Goal: Transaction & Acquisition: Obtain resource

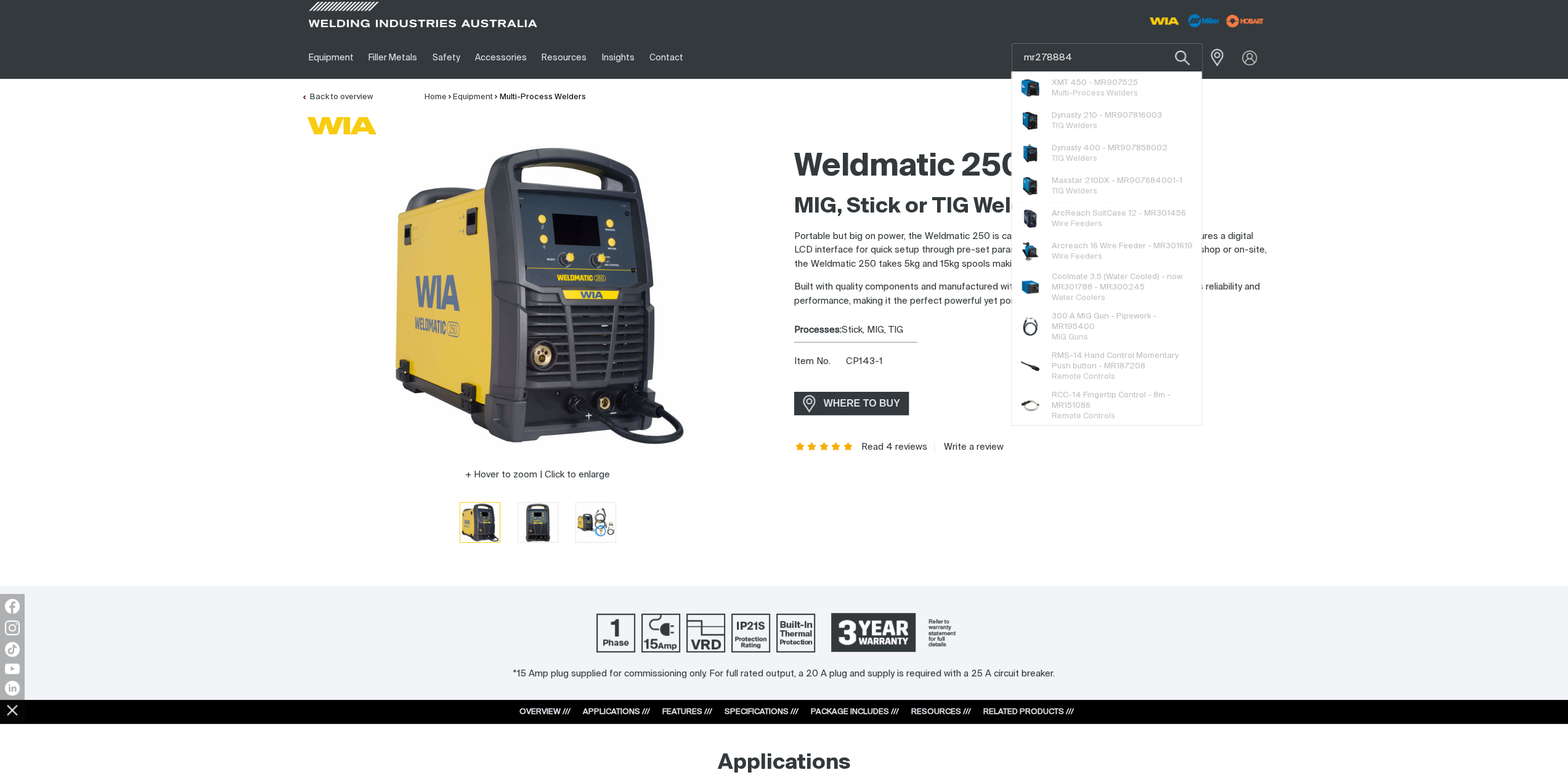
click at [1104, 57] on input "mr278884" at bounding box center [1107, 57] width 190 height 27
drag, startPoint x: 1099, startPoint y: 53, endPoint x: 1010, endPoint y: 54, distance: 89.0
click at [1010, 54] on div "Equipment Stick Welders TIG Welders MIG Welders Multi-Process Welders Engine Dr…" at bounding box center [784, 57] width 966 height 43
type input "mr278884"
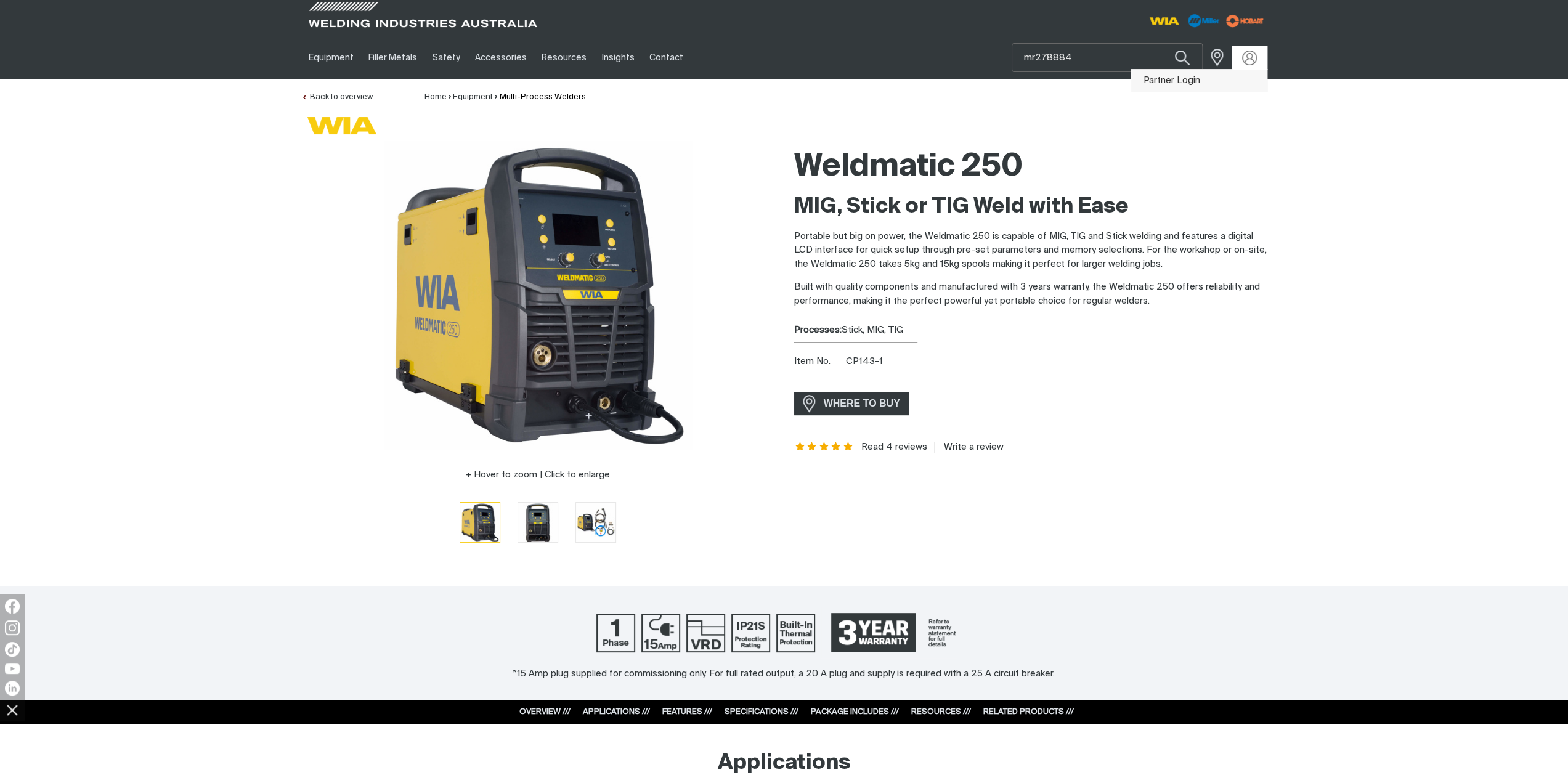
click at [1236, 82] on link "Partner Login" at bounding box center [1198, 81] width 136 height 23
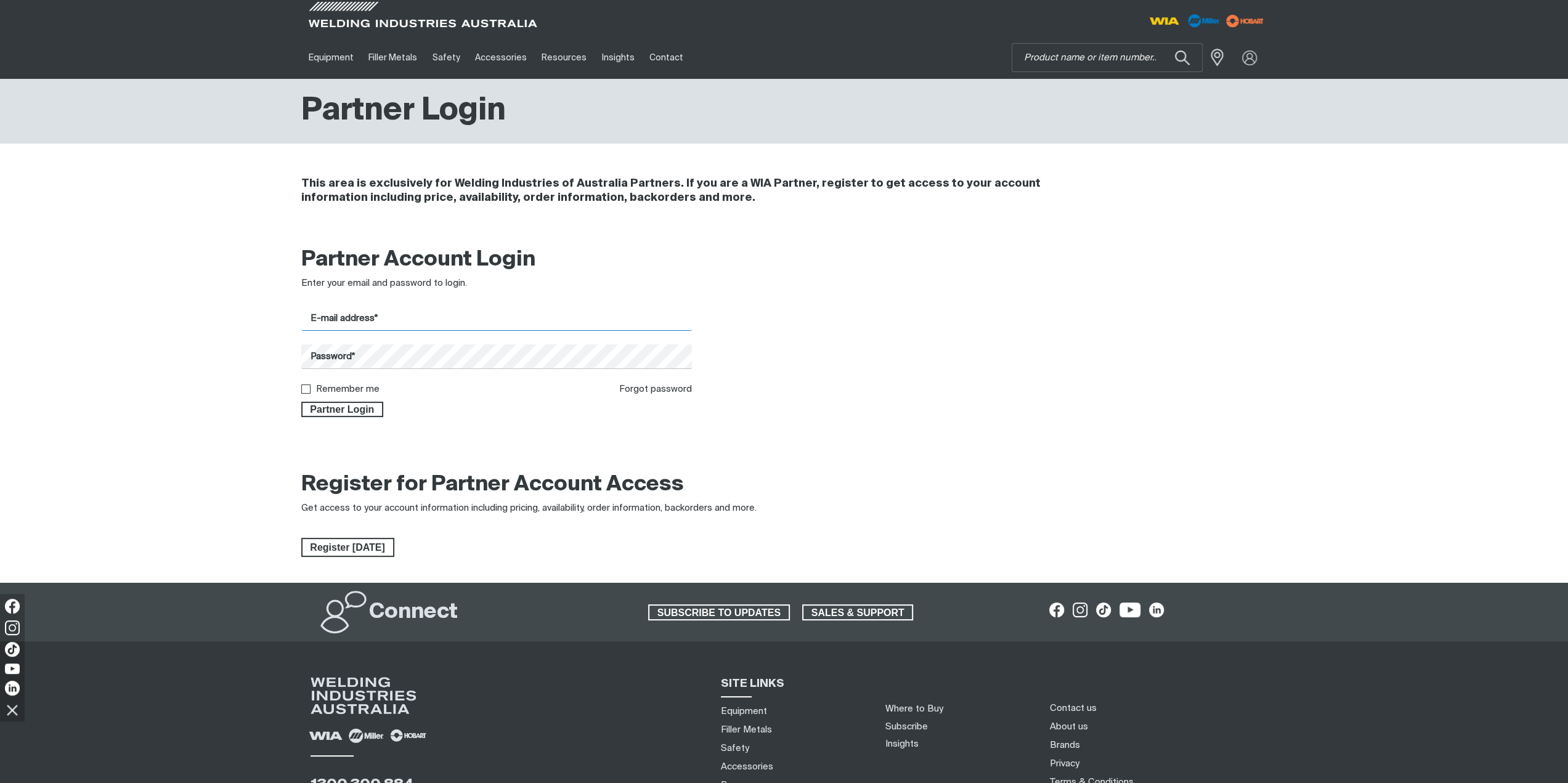
click at [374, 322] on input "E-mail address*" at bounding box center [497, 319] width 391 height 24
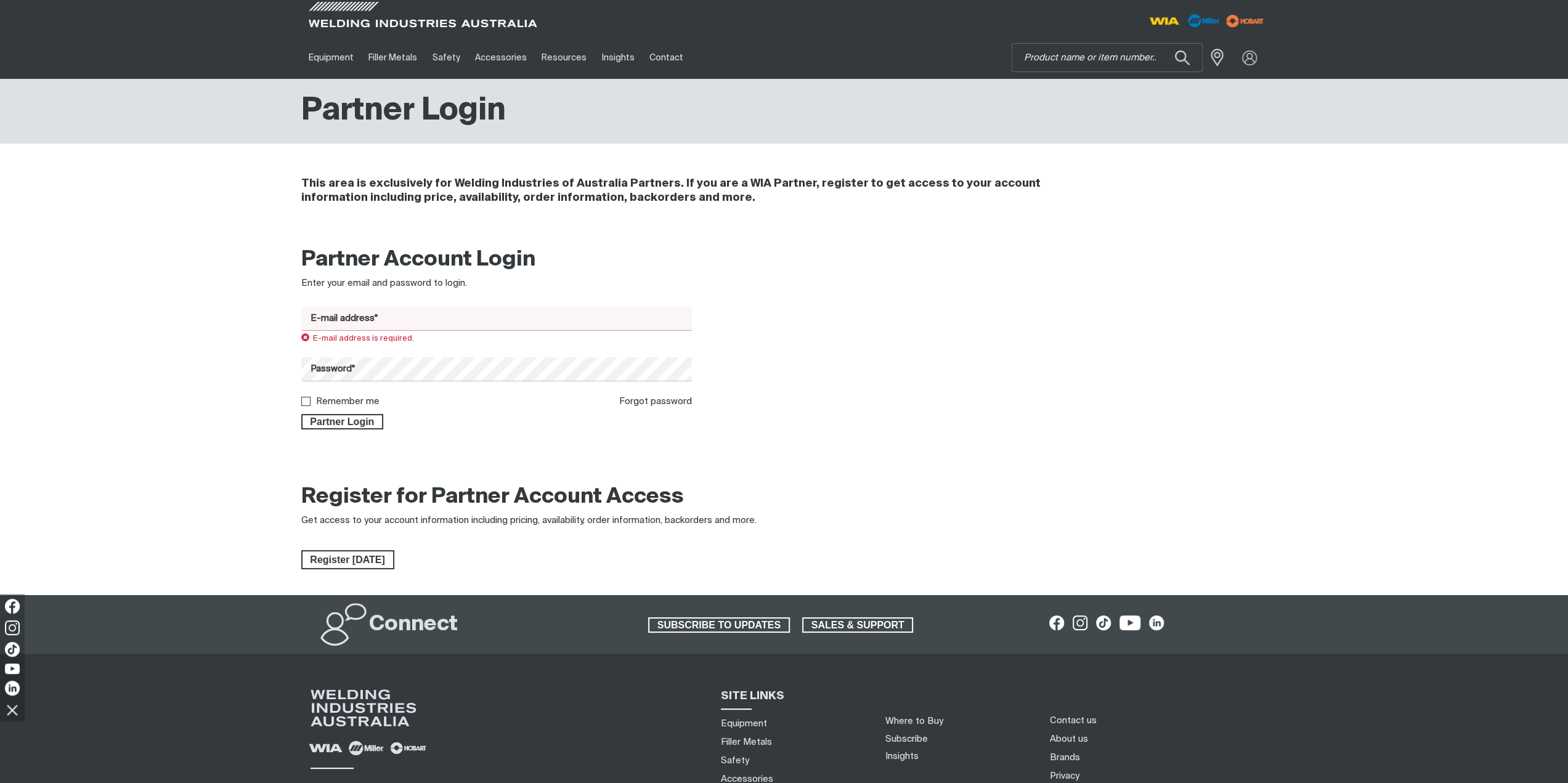
click at [406, 319] on input "E-mail address*" at bounding box center [497, 319] width 391 height 24
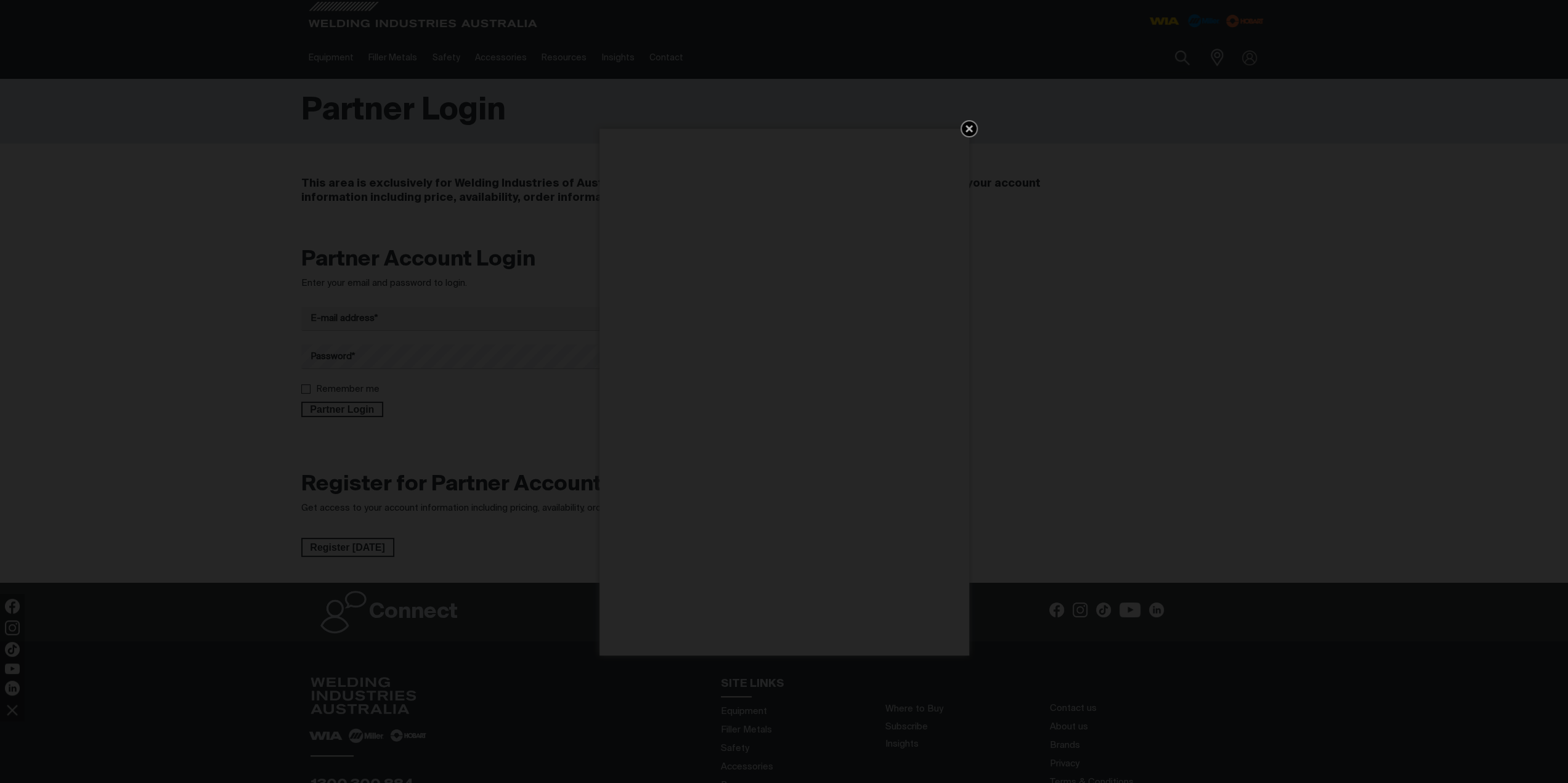
click at [970, 129] on icon "Get 5 WIA Welding Guides Free!" at bounding box center [968, 128] width 7 height 7
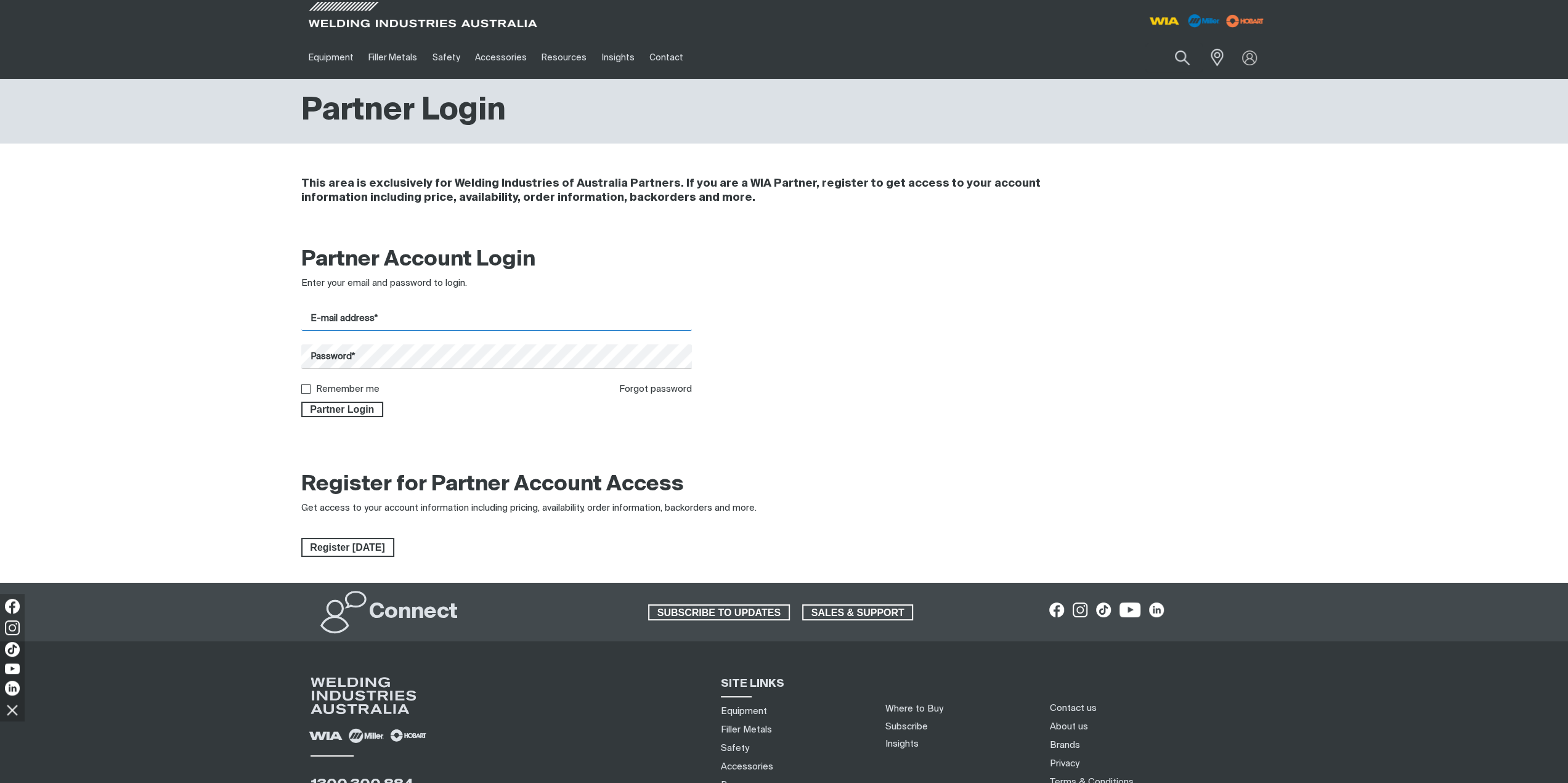
click at [452, 317] on input "E-mail address*" at bounding box center [497, 319] width 391 height 24
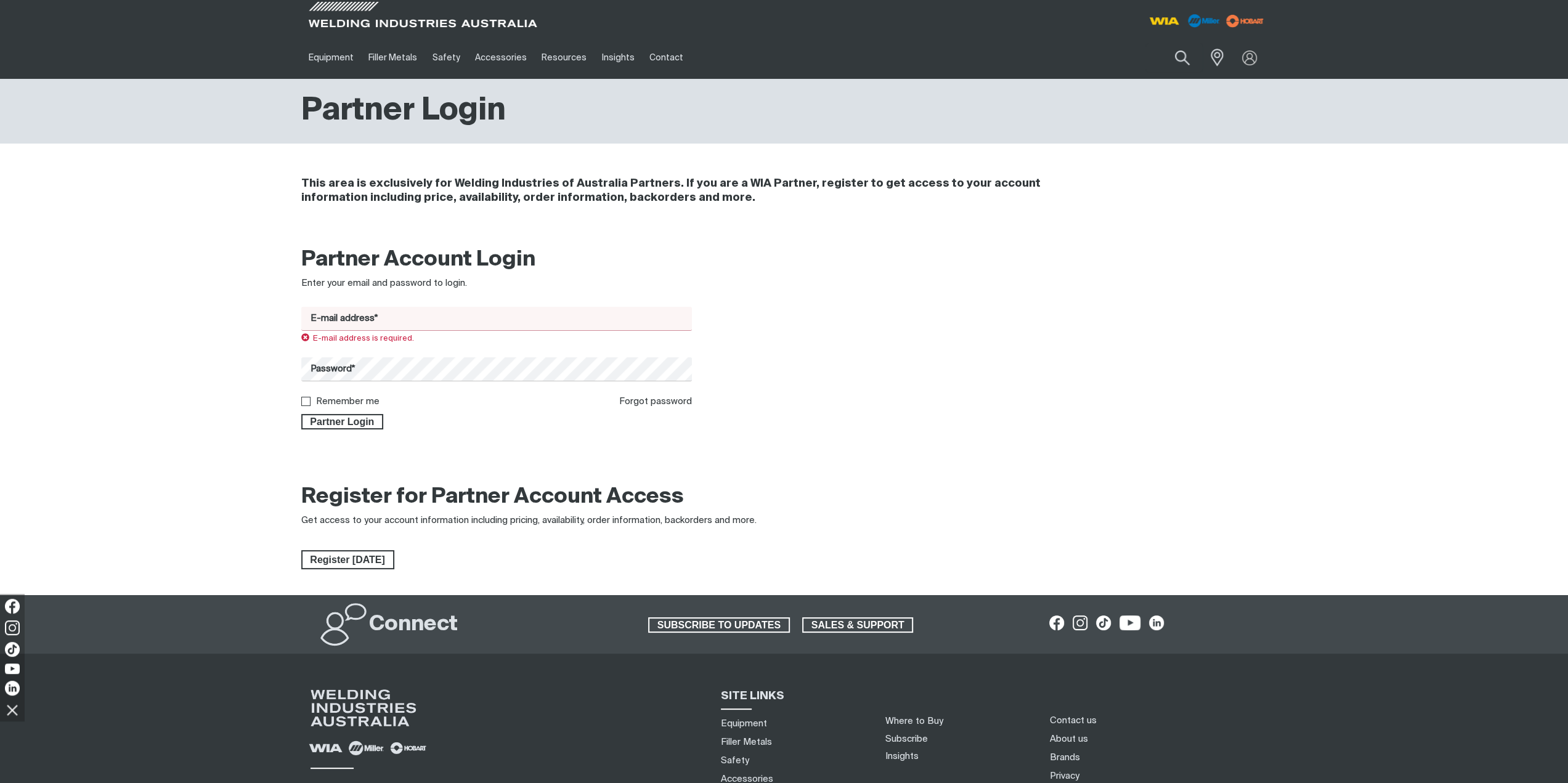
type input "[EMAIL_ADDRESS][DOMAIN_NAME]"
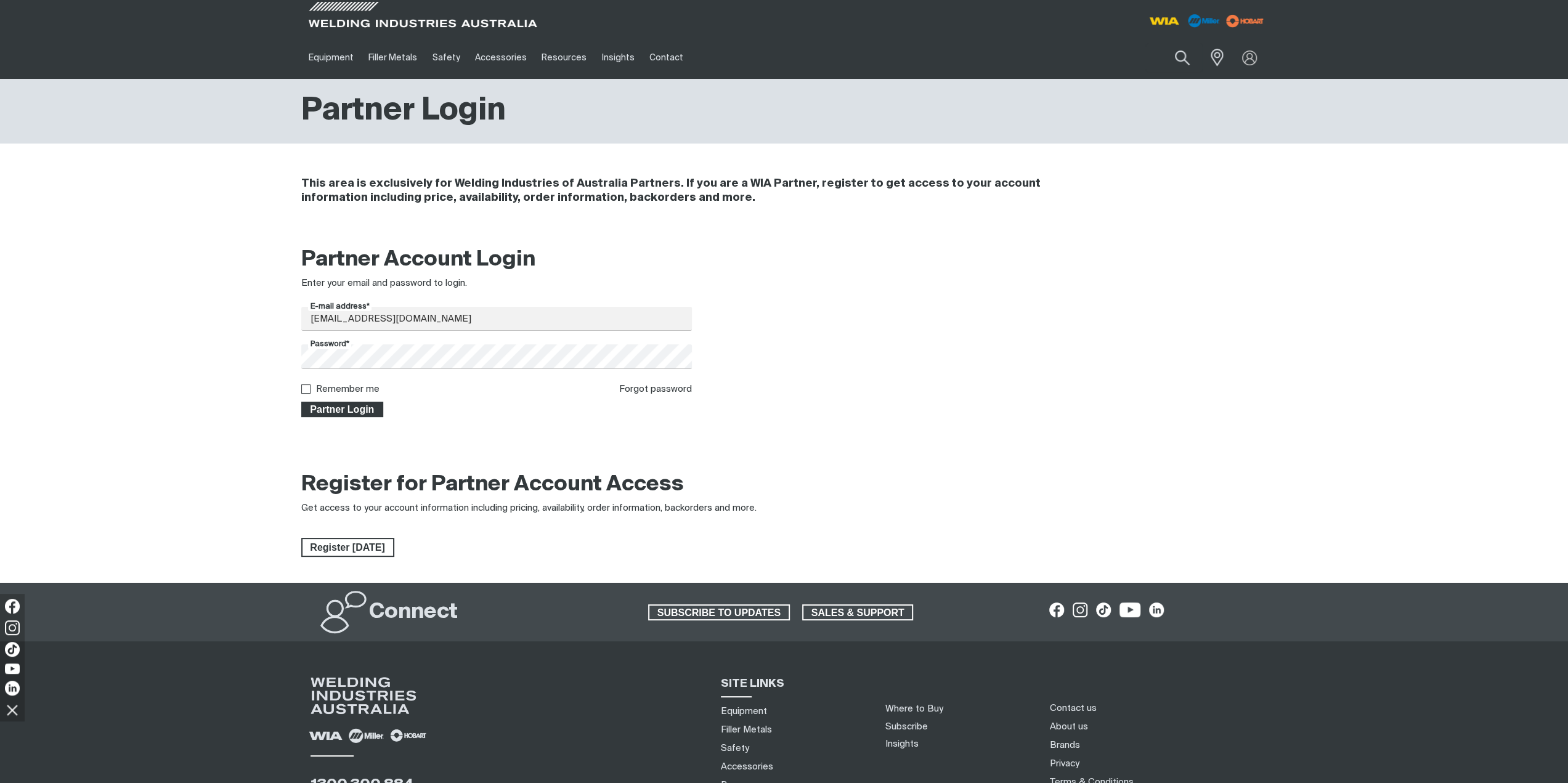
click at [315, 414] on span "Partner Login" at bounding box center [343, 410] width 80 height 16
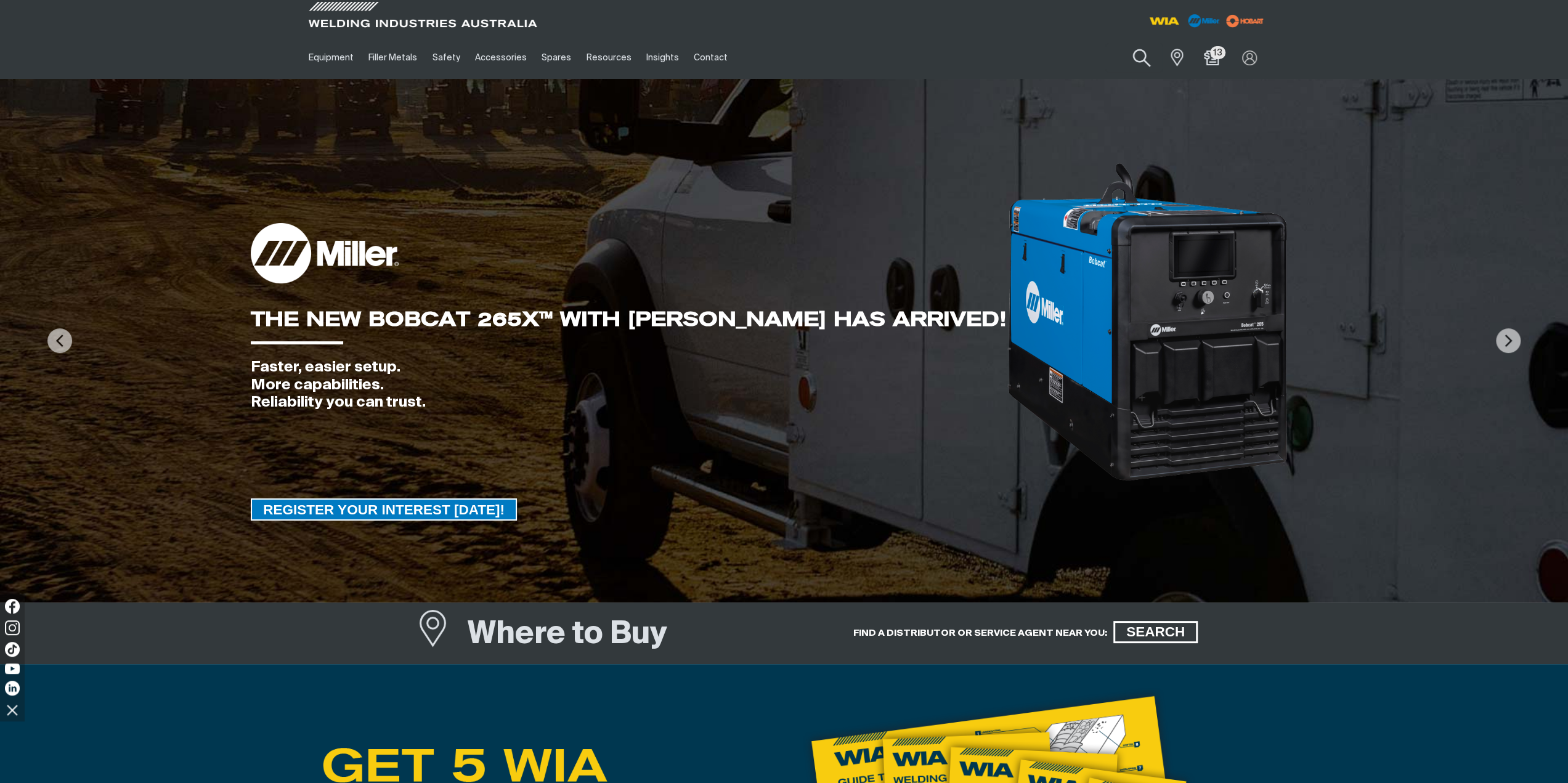
click at [1144, 61] on button "Search products" at bounding box center [1142, 58] width 50 height 35
click at [1087, 61] on input "Search" at bounding box center [1067, 57] width 190 height 27
type input "mr278884"
click at [1078, 103] on span "Heat Sink Assembly, IGBT 6-Pin - MR278884 Spares" at bounding box center [1081, 91] width 141 height 31
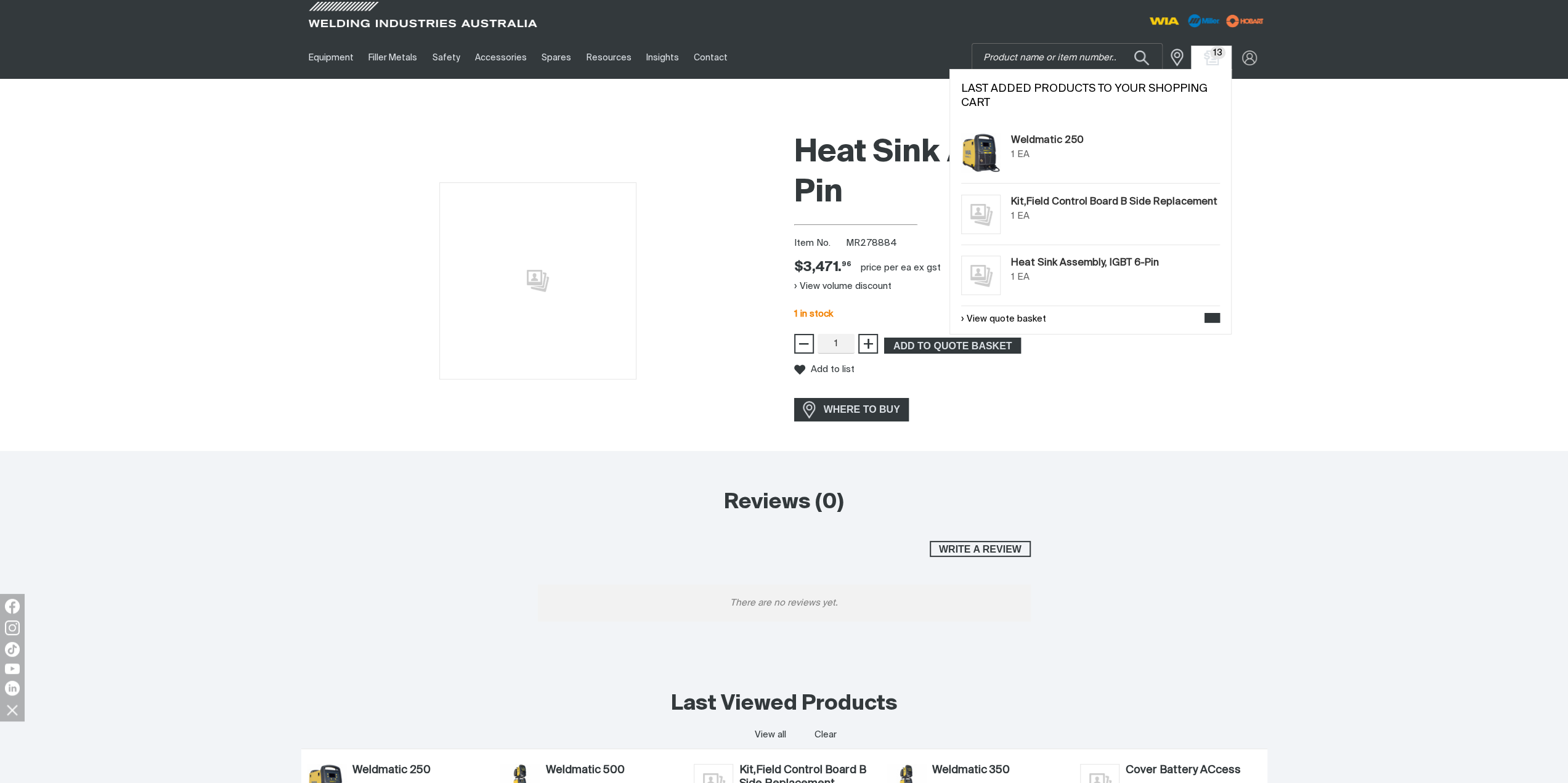
click at [1212, 49] on span "13" at bounding box center [1218, 52] width 16 height 13
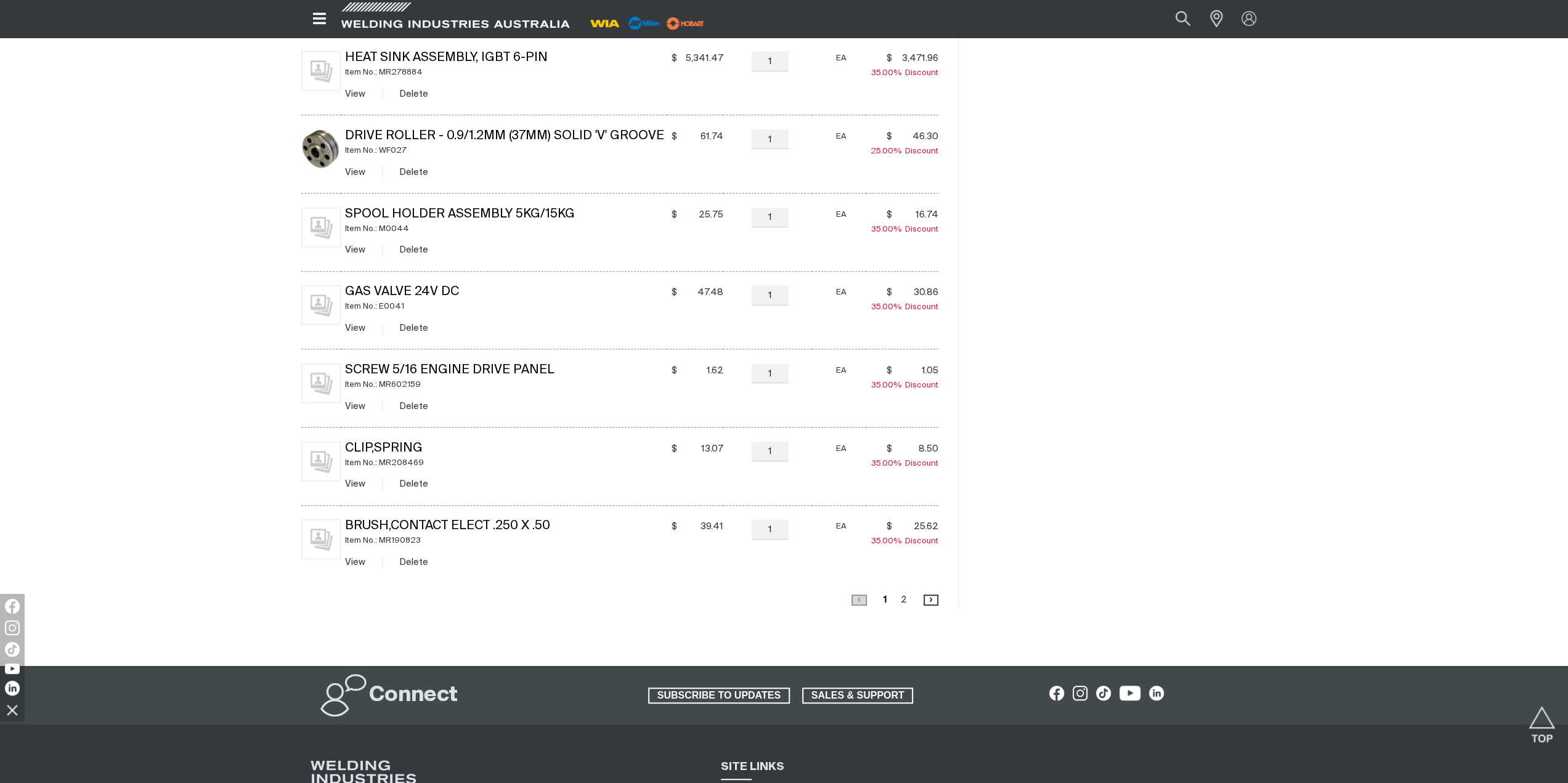
scroll to position [247, 0]
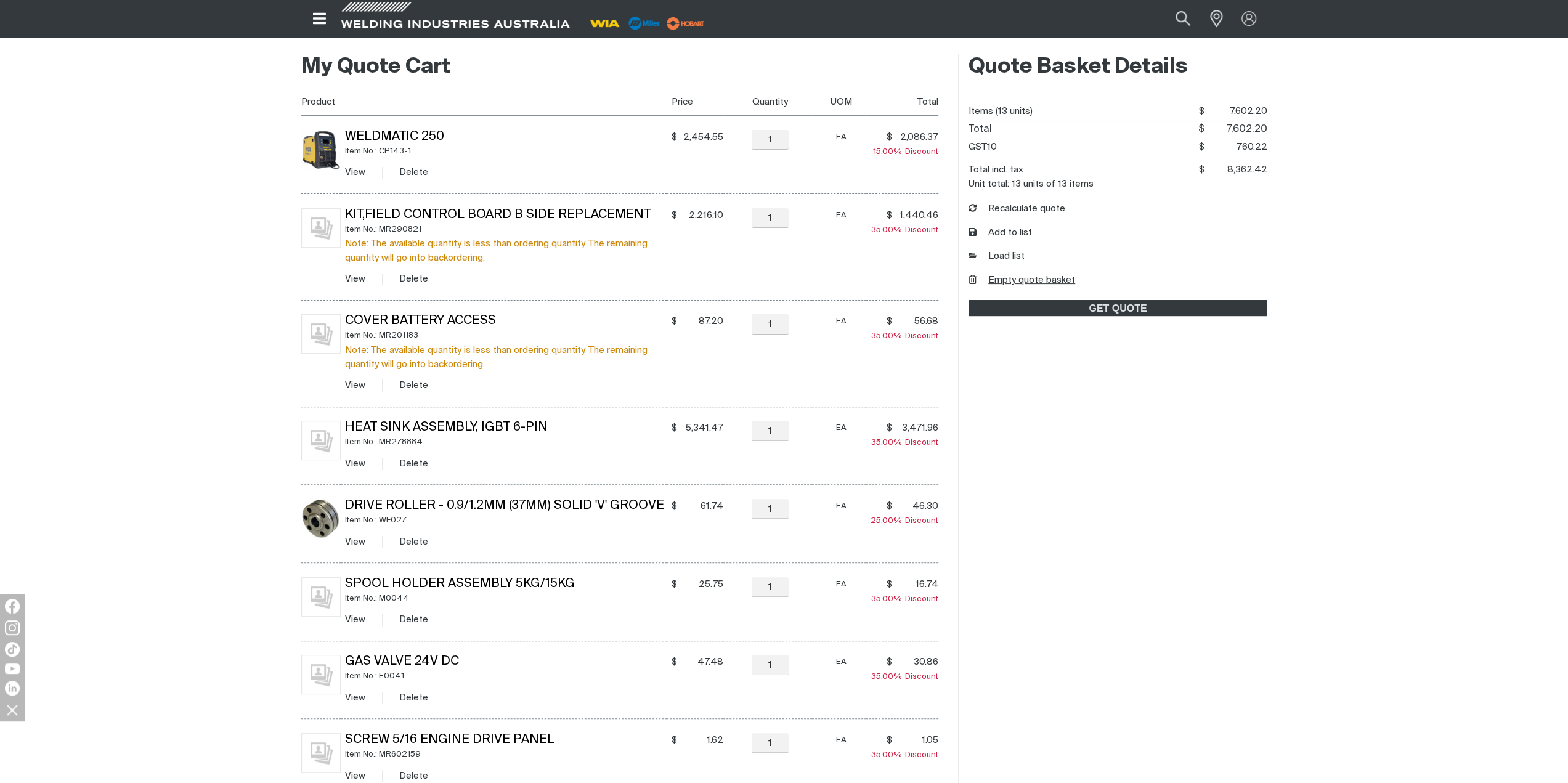
click at [1044, 281] on button "Empty quote basket" at bounding box center [1021, 280] width 106 height 14
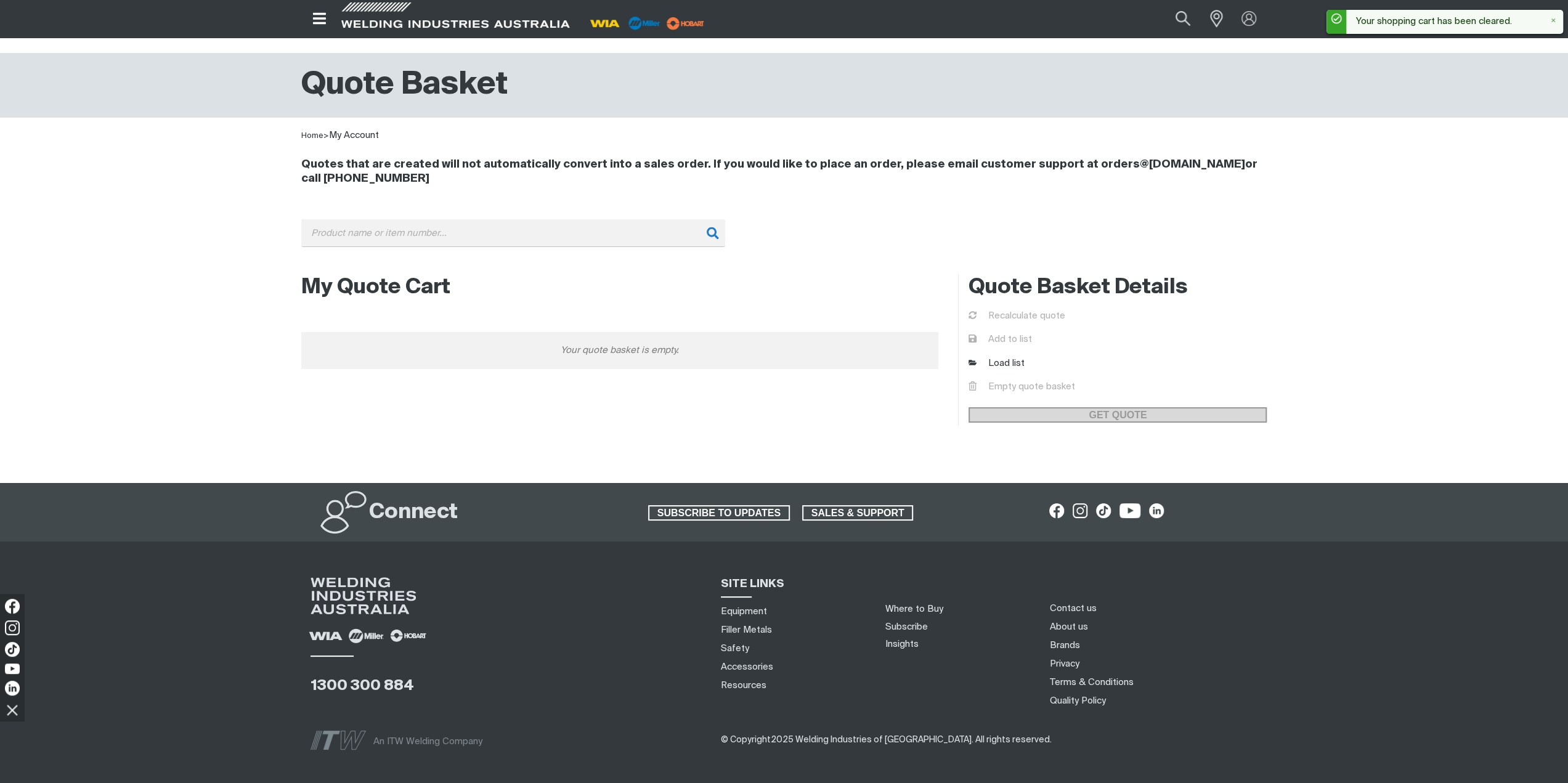
scroll to position [0, 0]
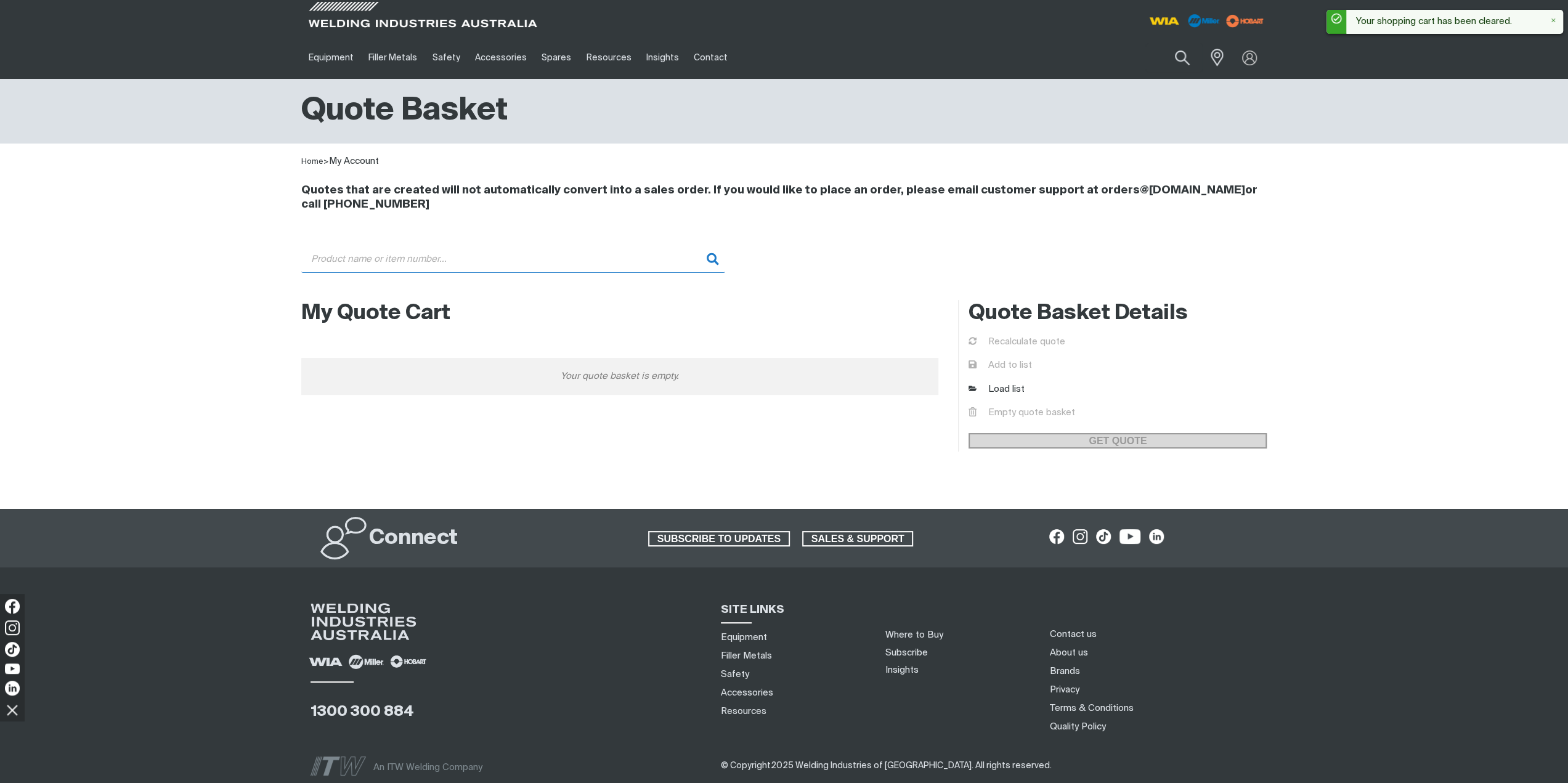
click at [512, 259] on input "Search" at bounding box center [513, 259] width 424 height 27
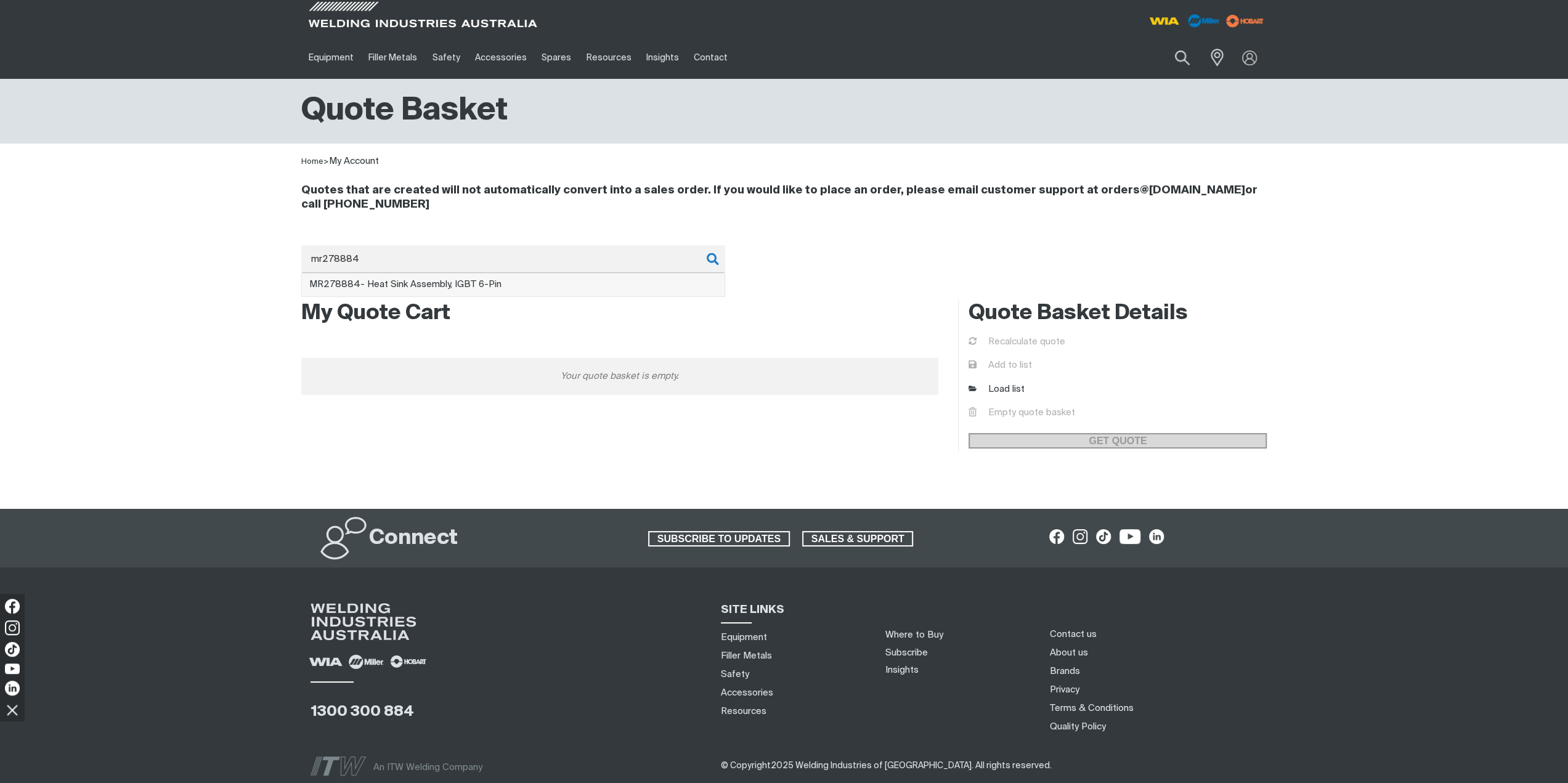
click at [485, 283] on span "MR278884 - Heat Sink Assembly, IGBT 6-Pin" at bounding box center [406, 284] width 192 height 9
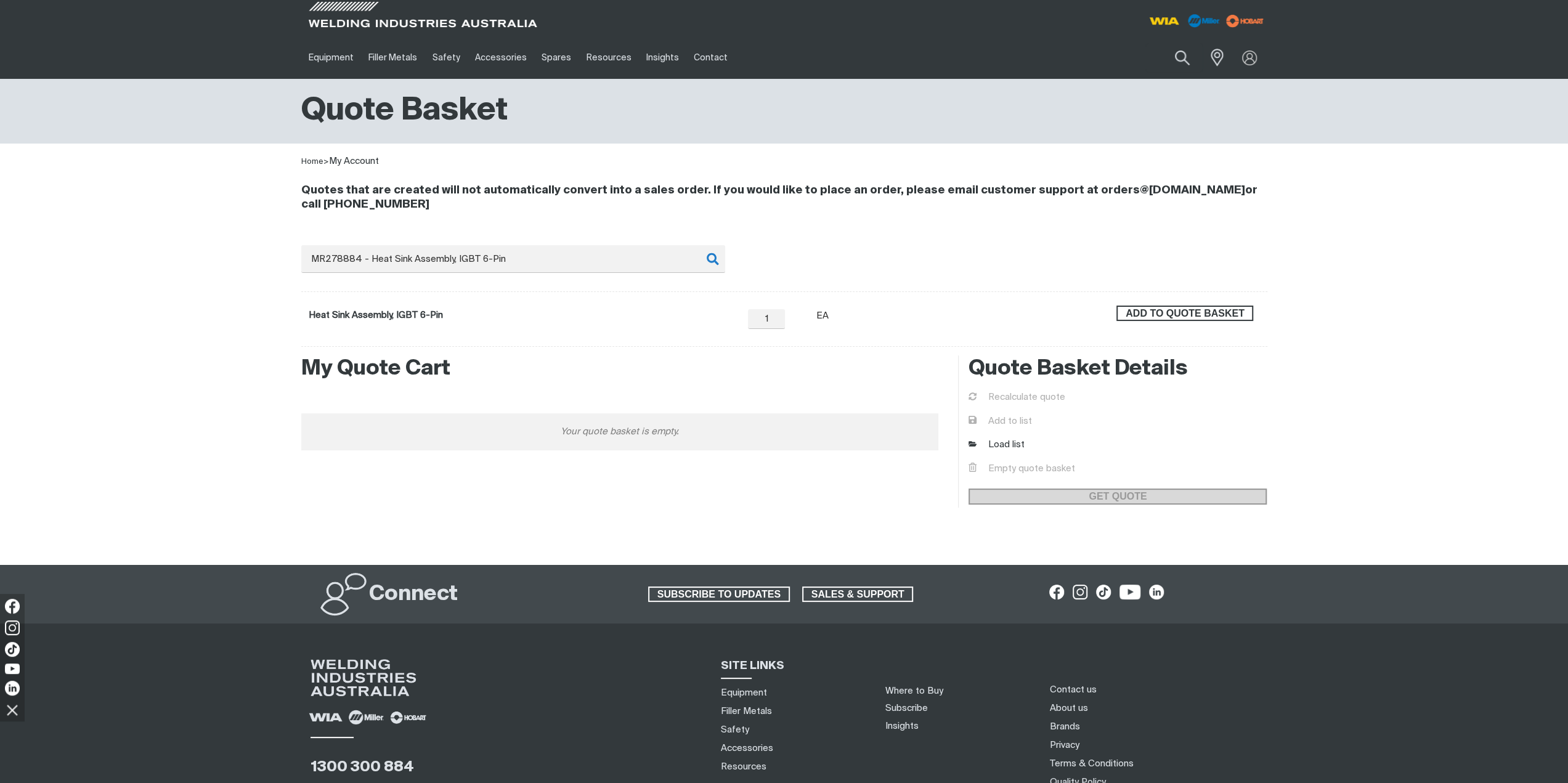
click at [1152, 315] on span "ADD TO QUOTE BASKET" at bounding box center [1184, 313] width 134 height 16
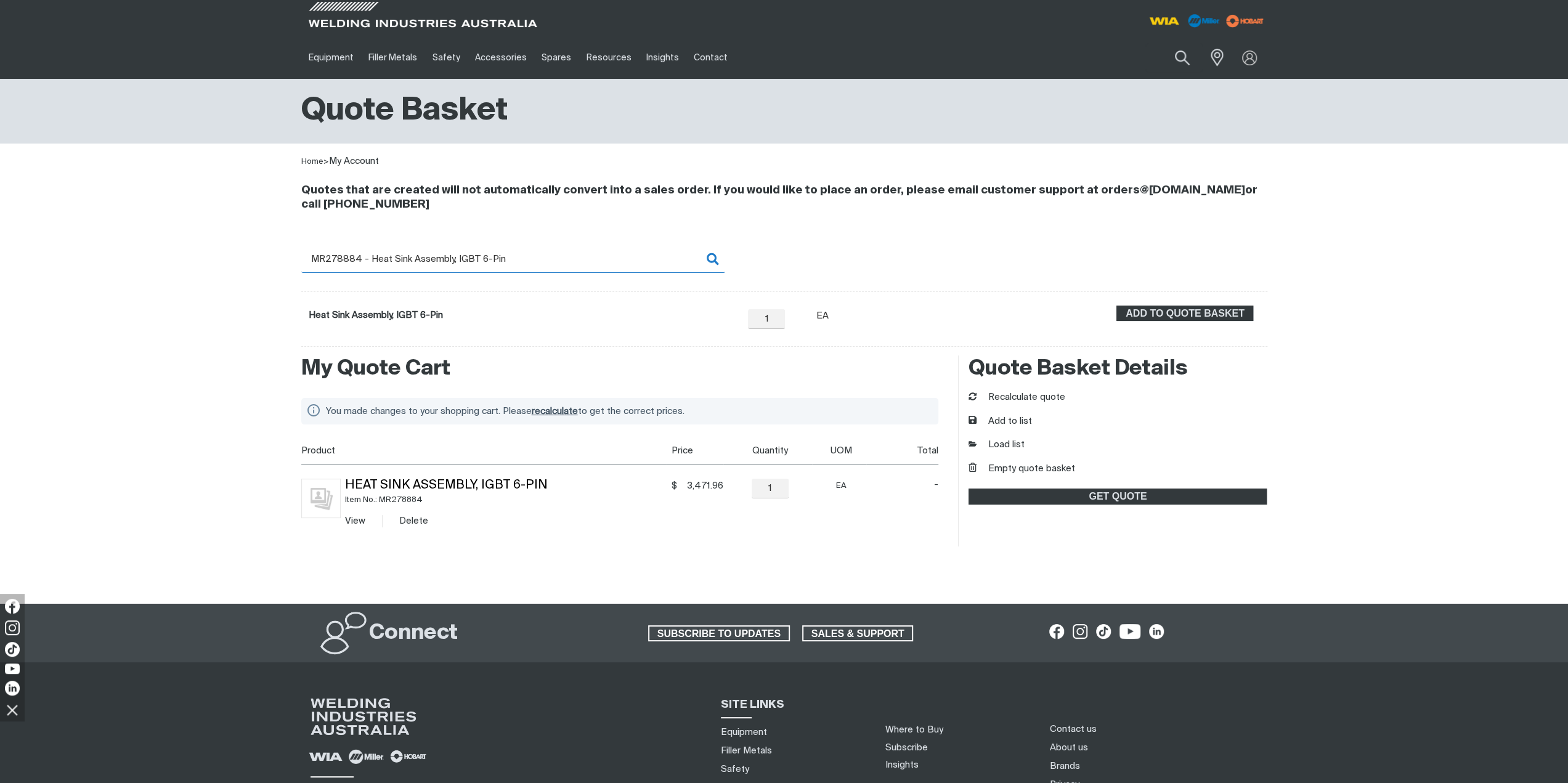
click at [527, 263] on input "MR278884 - Heat Sink Assembly, IGBT 6-Pin" at bounding box center [513, 259] width 424 height 27
drag, startPoint x: 361, startPoint y: 256, endPoint x: 192, endPoint y: 257, distance: 169.0
click at [192, 257] on div "Quotes that are created will not automatically convert into a sales order. If y…" at bounding box center [784, 258] width 1568 height 178
click at [412, 279] on li "MR290821 - Kit,Field Control Board B Side Replacement" at bounding box center [513, 285] width 422 height 23
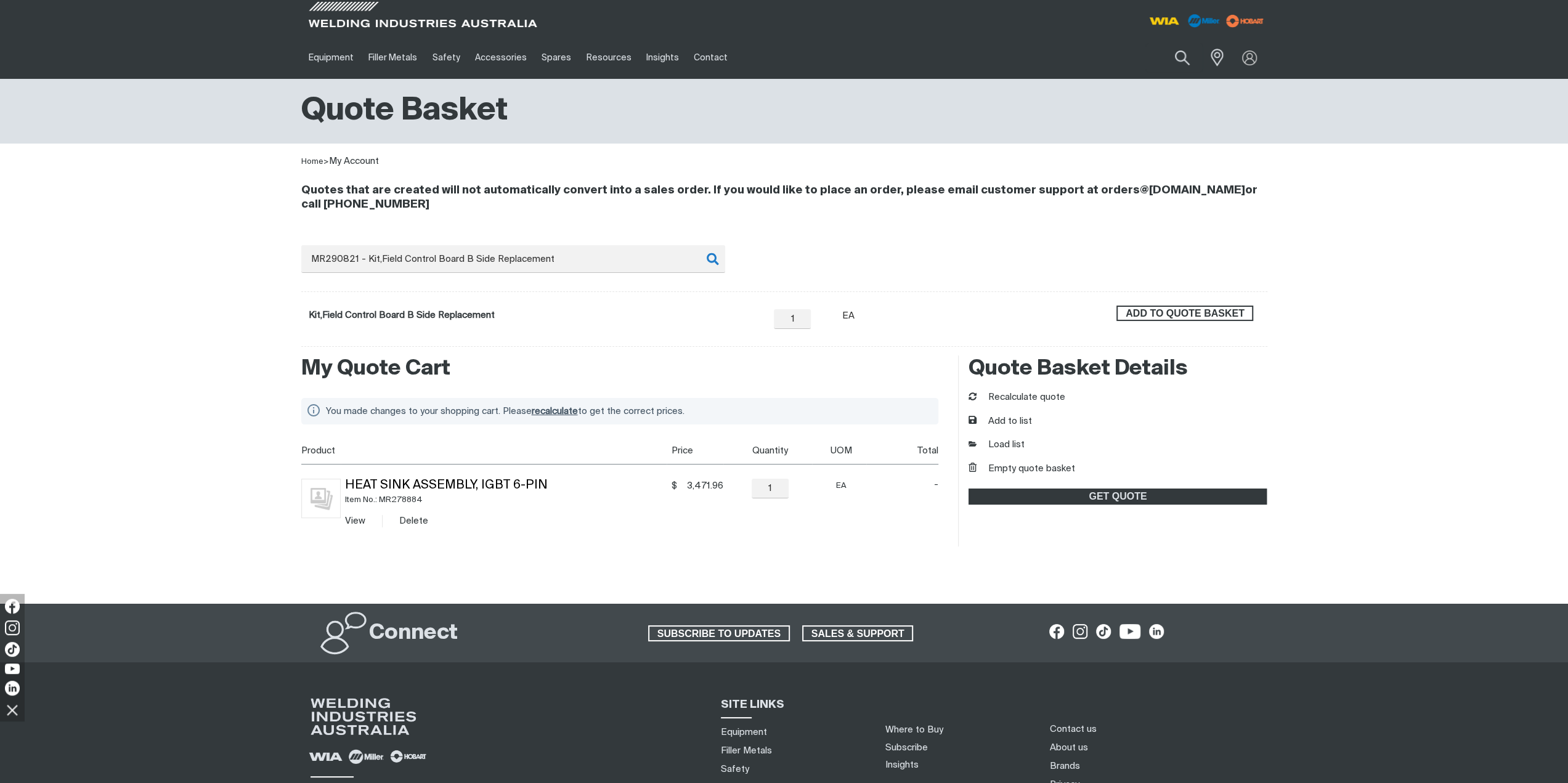
click at [1171, 312] on span "ADD TO QUOTE BASKET" at bounding box center [1184, 313] width 134 height 16
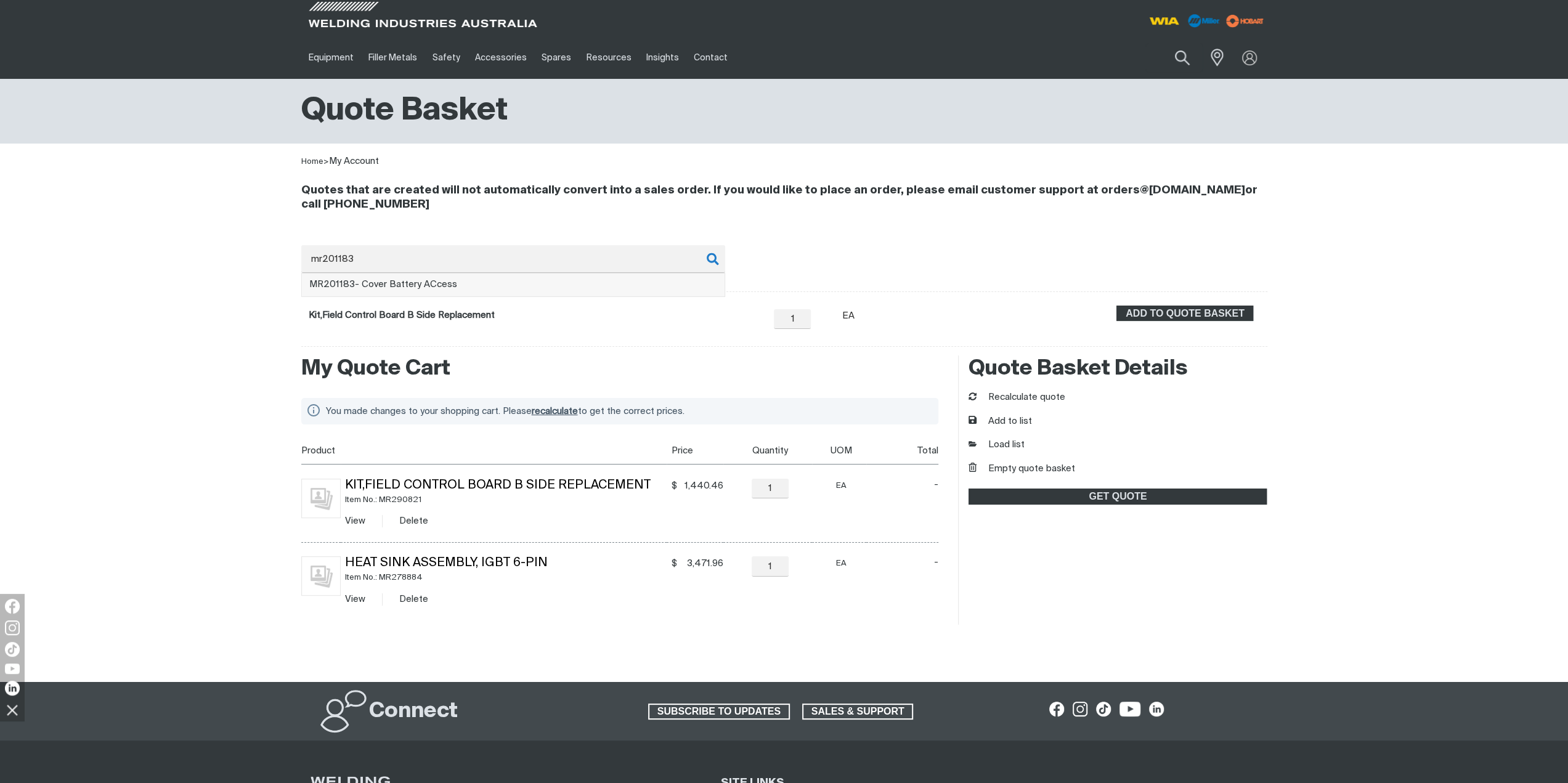
click at [435, 279] on span "MR201183 - Cover Battery ACcess" at bounding box center [383, 284] width 148 height 9
type input "MR201183 - Cover Battery ACcess"
click at [1217, 303] on form "Cover Battery ACcess − 1 Quantity + Unit of measure EA ADD TO QUOTE BASKET" at bounding box center [784, 319] width 966 height 55
click at [1219, 313] on span "ADD TO QUOTE BASKET" at bounding box center [1184, 313] width 134 height 16
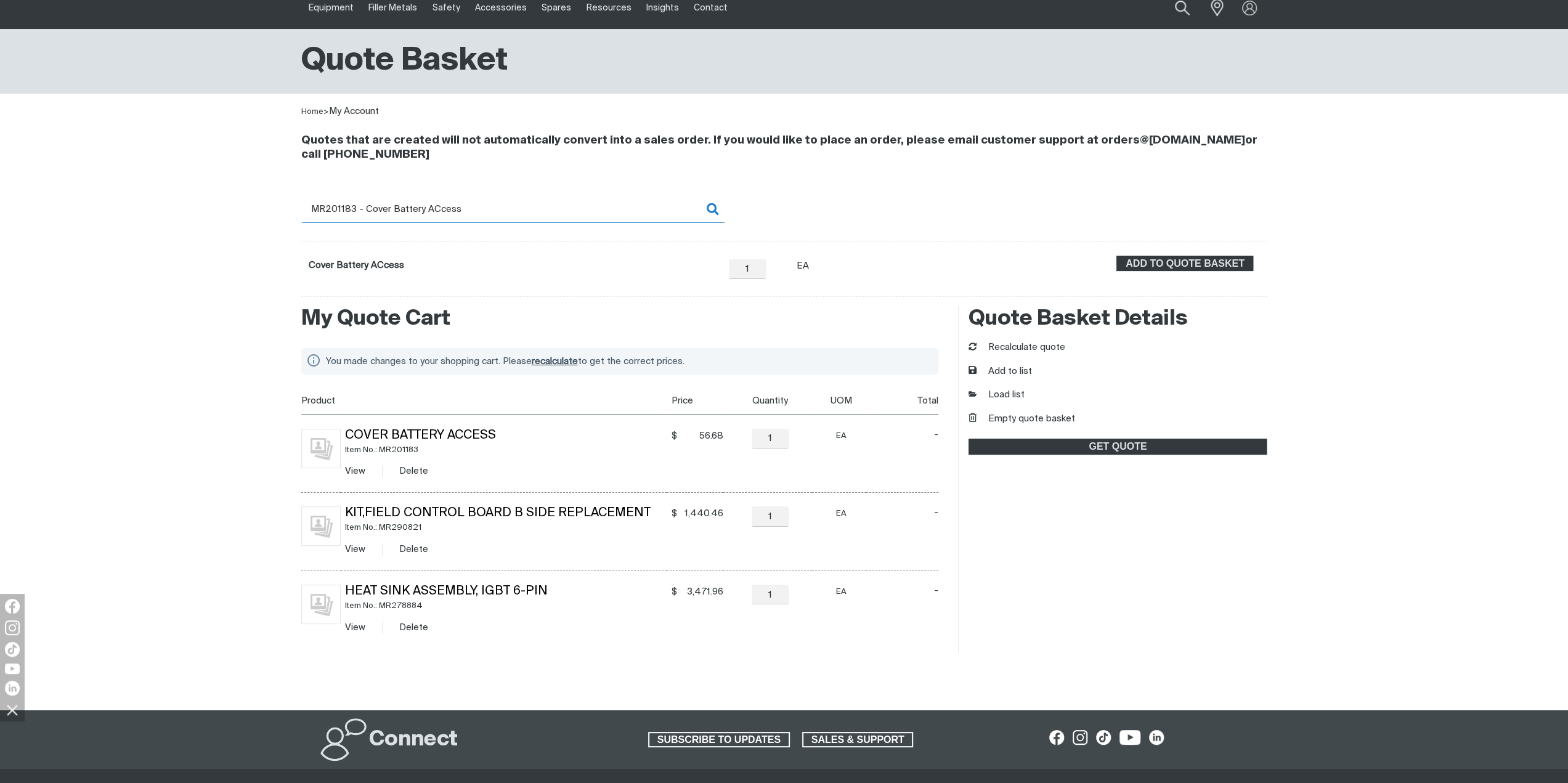
scroll to position [61, 0]
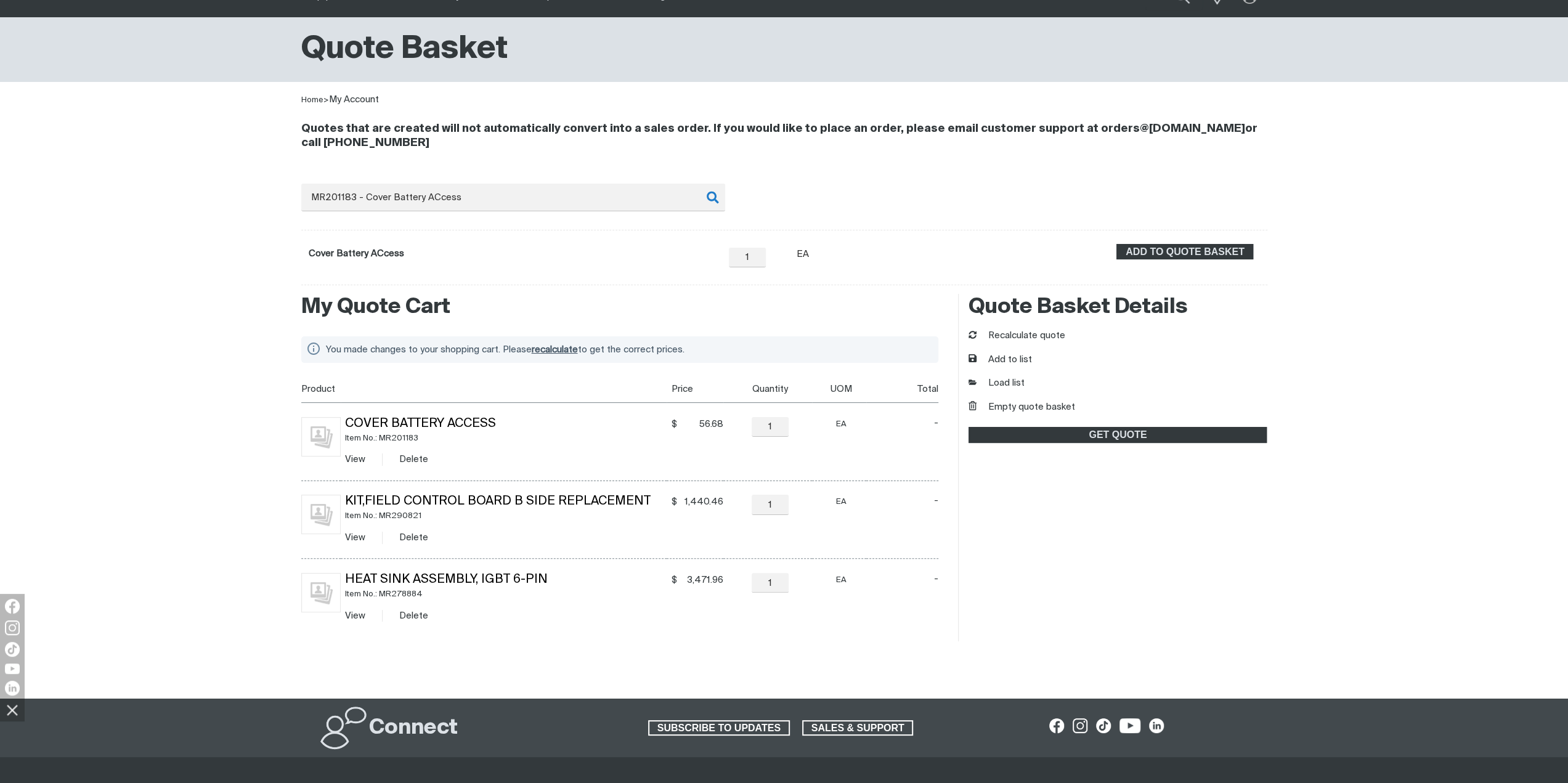
click at [559, 345] on span "recalculate" at bounding box center [555, 349] width 46 height 9
